Goal: Task Accomplishment & Management: Manage account settings

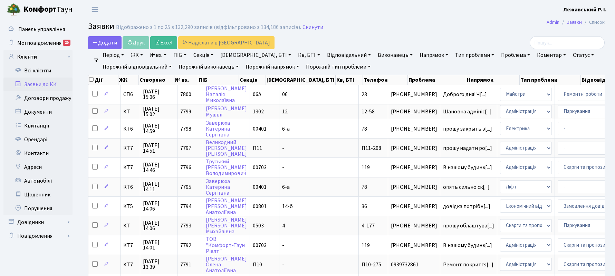
select select "25"
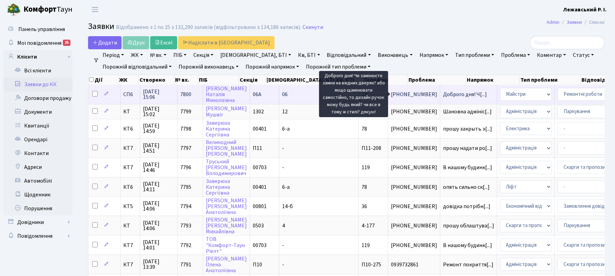
click at [443, 91] on span "Доброго дня! Ч[...]" at bounding box center [465, 95] width 44 height 8
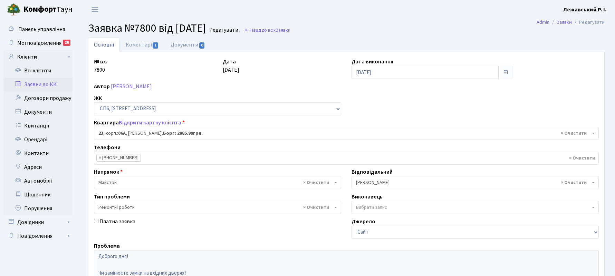
select select "21691"
select select "62"
click at [46, 67] on link "Всі клієнти" at bounding box center [37, 71] width 69 height 14
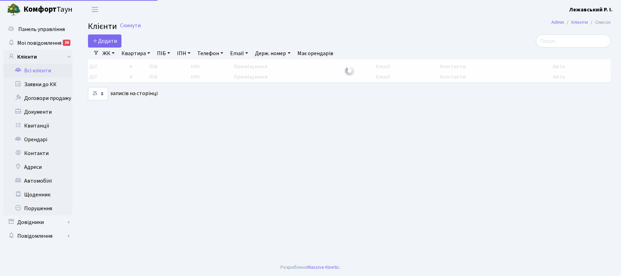
select select "25"
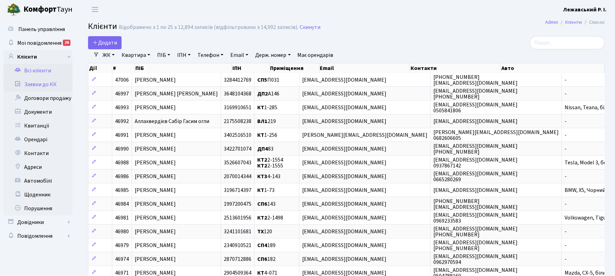
click at [52, 83] on link "Заявки до КК" at bounding box center [37, 85] width 69 height 14
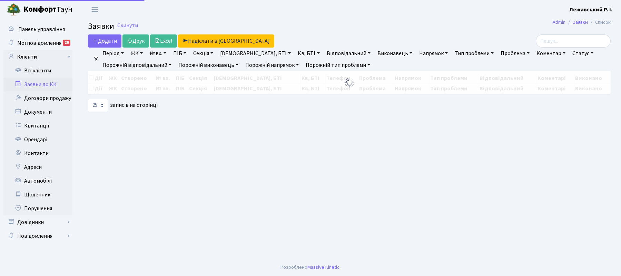
select select "25"
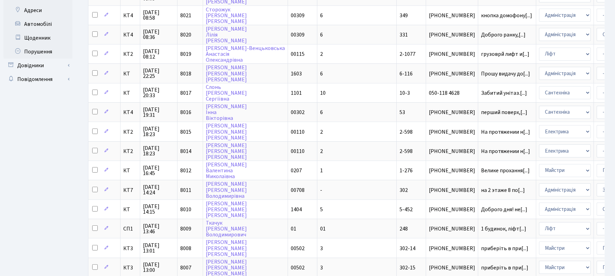
scroll to position [173, 0]
